Goal: Task Accomplishment & Management: Use online tool/utility

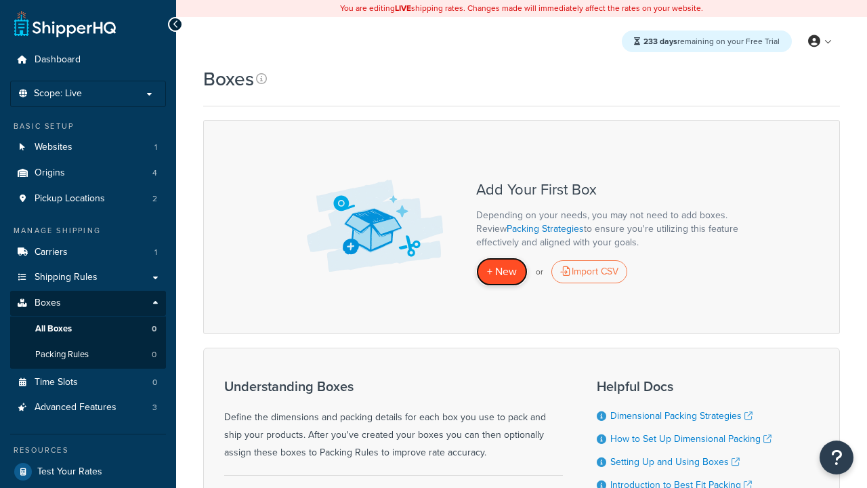
click at [502, 271] on span "+ New" at bounding box center [502, 272] width 30 height 16
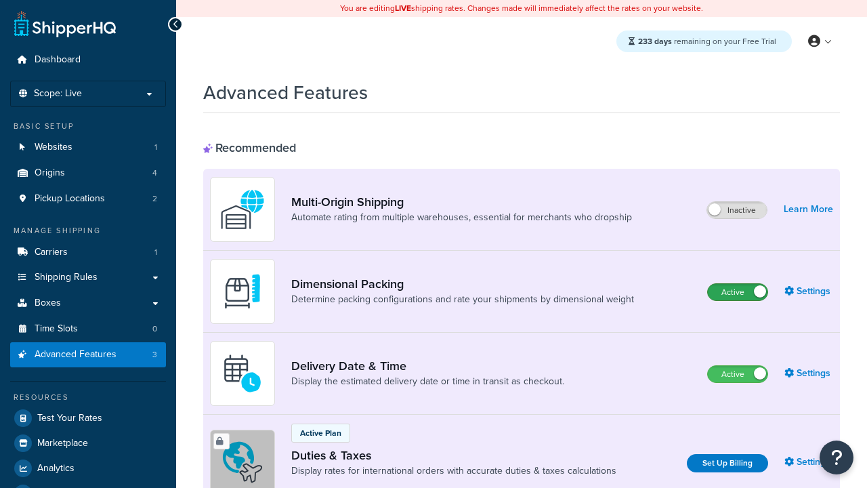
click at [738, 284] on label "Active" at bounding box center [738, 292] width 60 height 16
